Goal: Navigation & Orientation: Find specific page/section

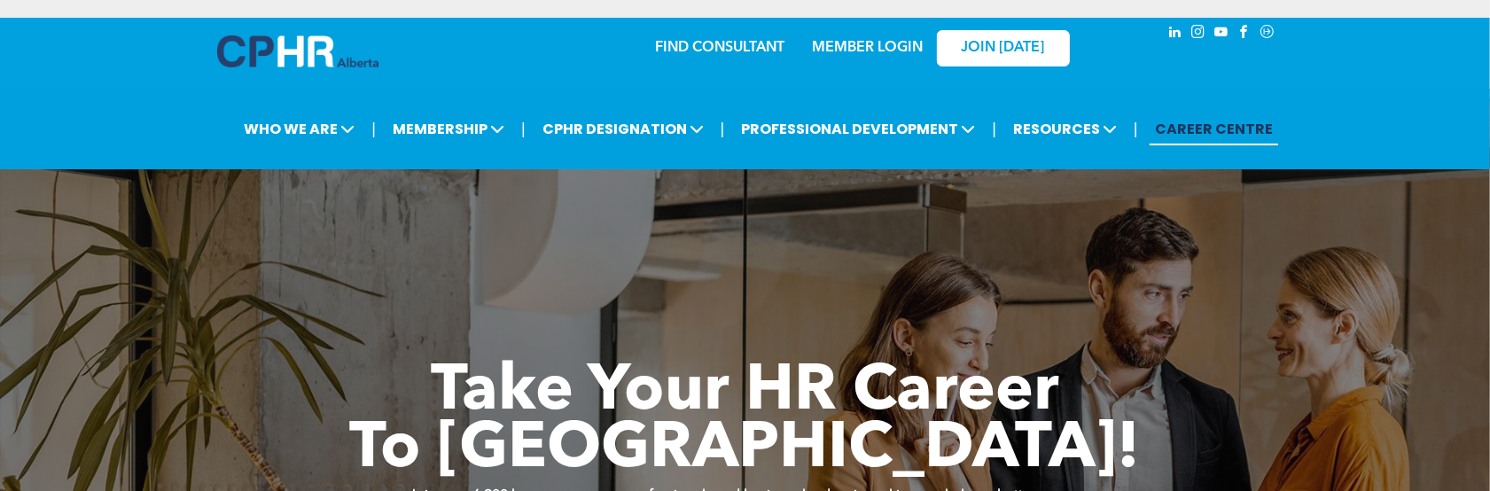
click at [860, 44] on link "MEMBER LOGIN" at bounding box center [867, 48] width 111 height 14
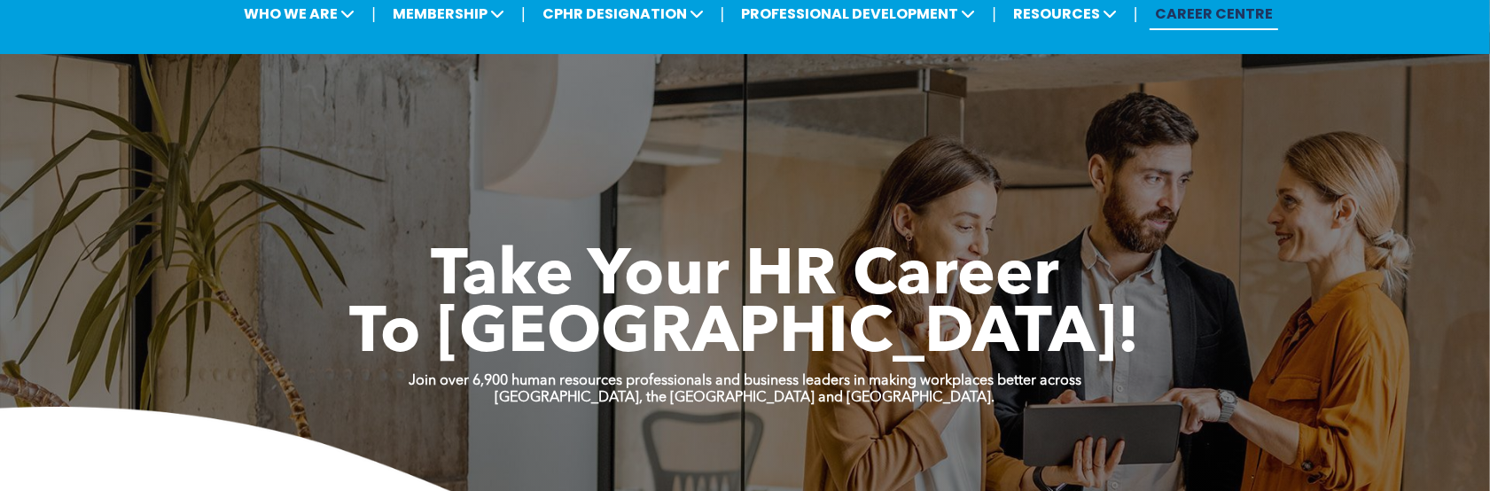
scroll to position [88, 0]
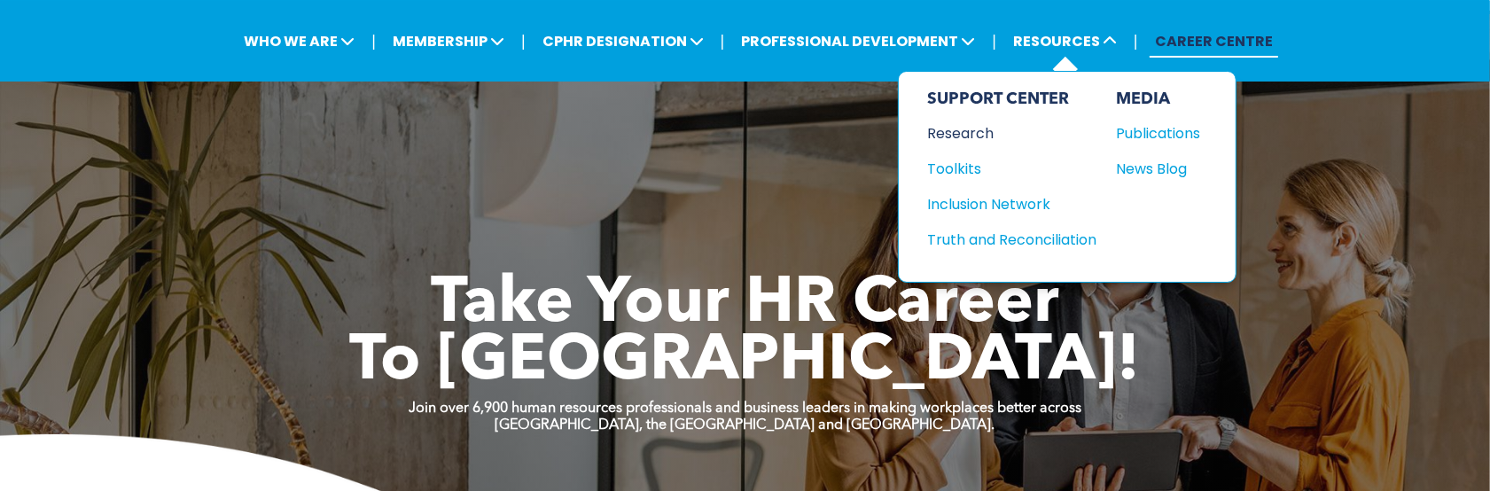
click at [985, 127] on div "Research" at bounding box center [1003, 133] width 152 height 22
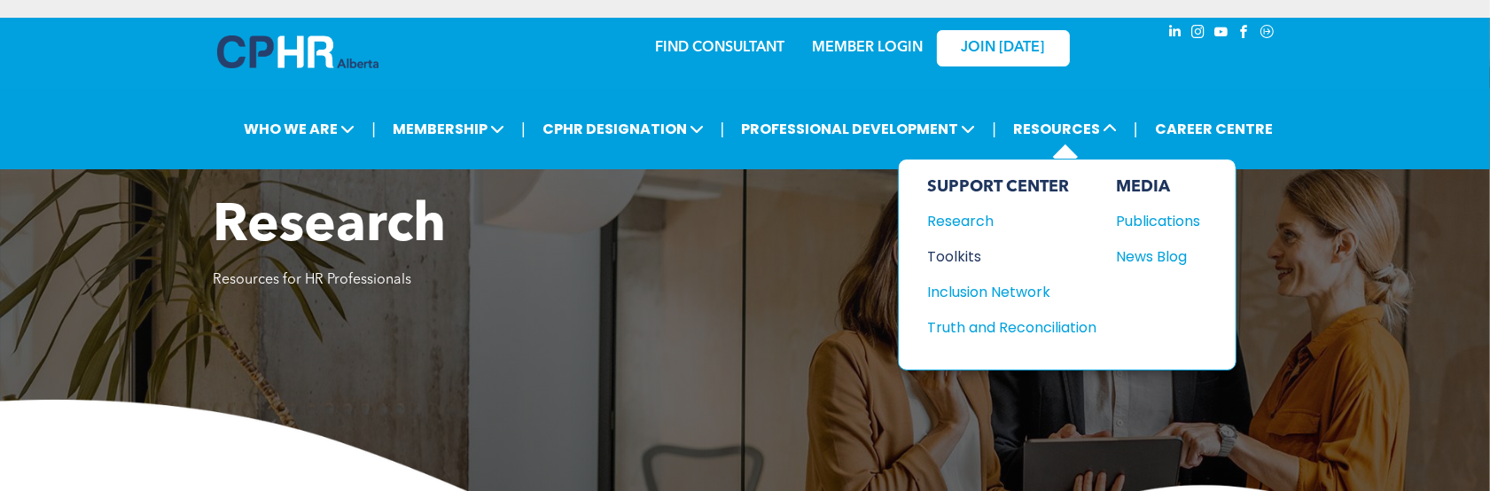
click at [955, 260] on div "Toolkits" at bounding box center [1003, 256] width 152 height 22
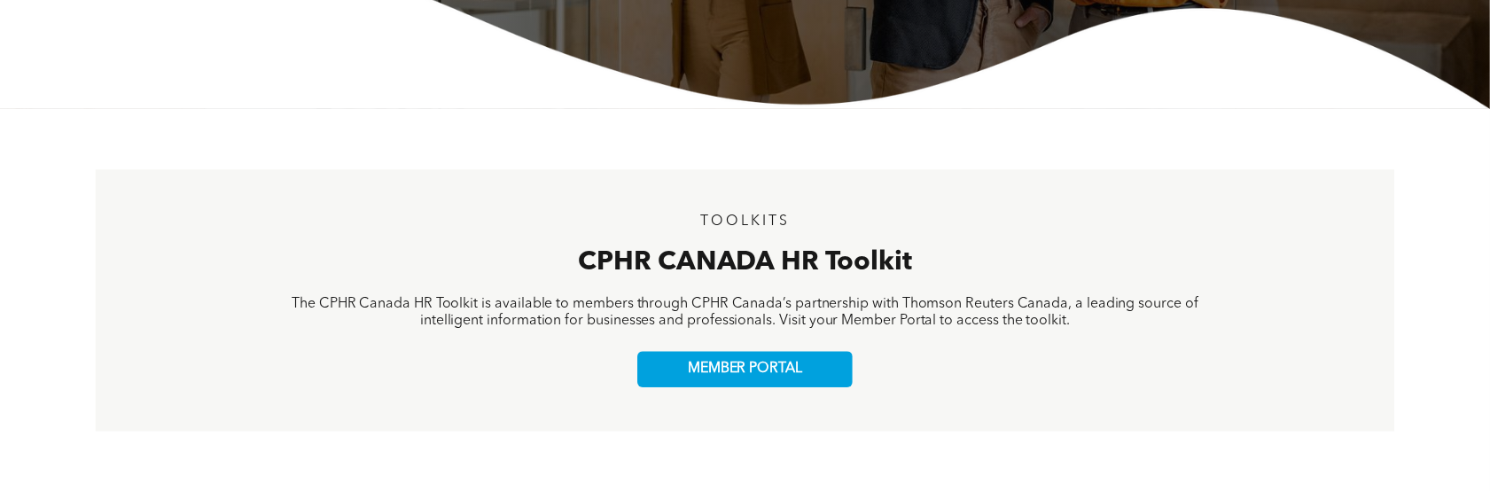
scroll to position [619, 0]
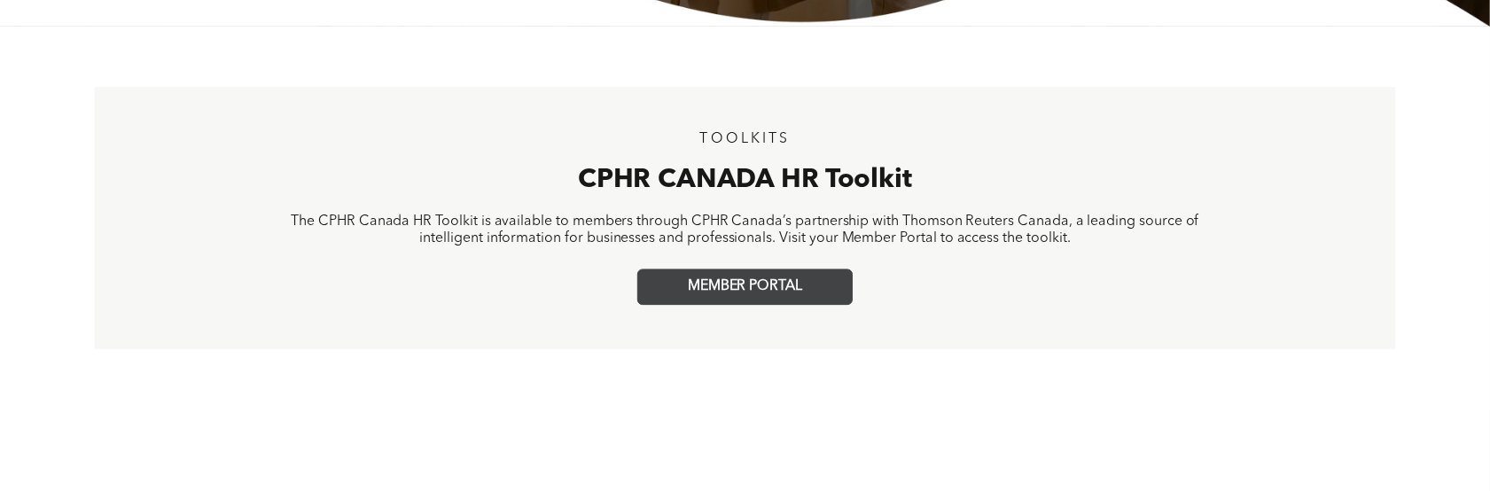
click at [767, 281] on span "MEMBER PORTAL" at bounding box center [745, 287] width 114 height 17
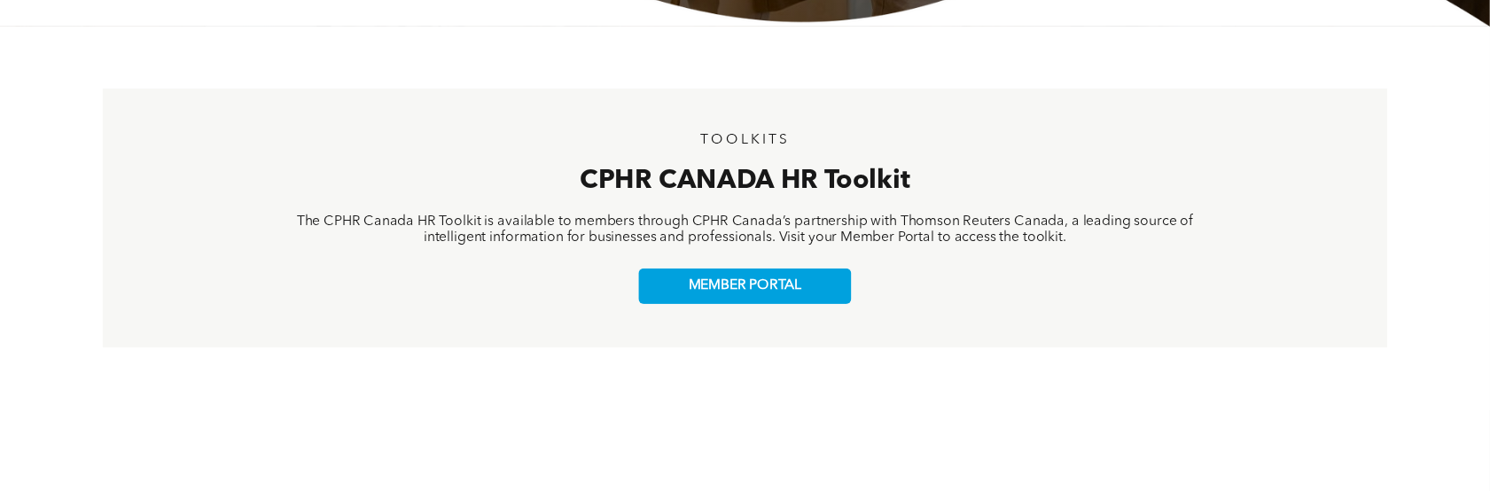
scroll to position [532, 0]
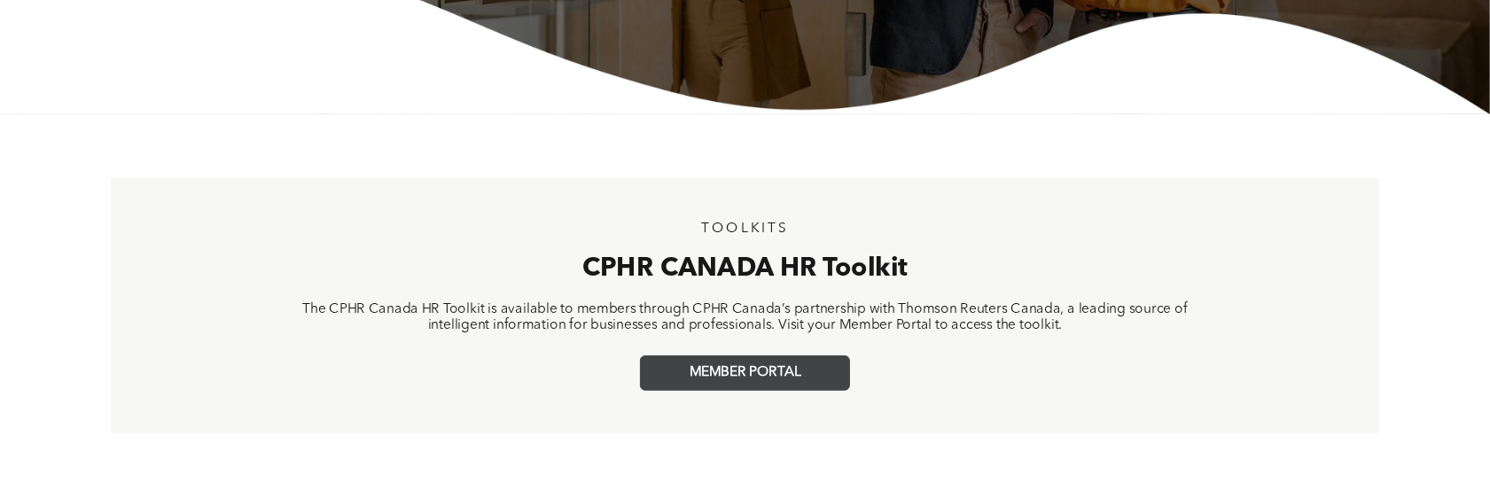
click at [798, 367] on span "MEMBER PORTAL" at bounding box center [745, 373] width 112 height 16
